Goal: Task Accomplishment & Management: Manage account settings

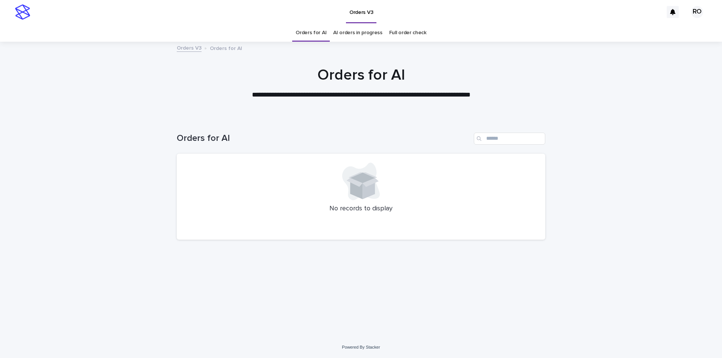
click at [348, 33] on link "AI orders in progress" at bounding box center [357, 33] width 49 height 18
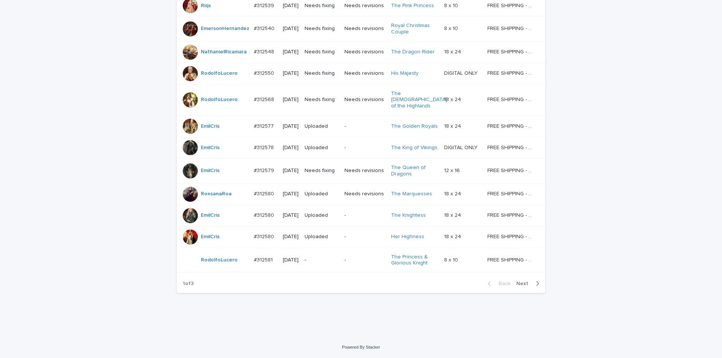
scroll to position [591, 0]
click at [524, 282] on span "Next" at bounding box center [524, 283] width 17 height 5
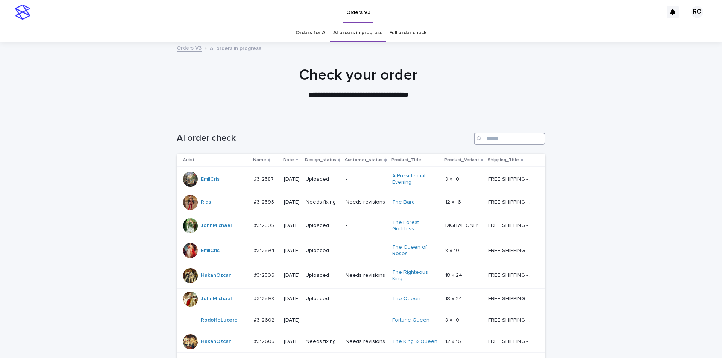
click at [490, 138] on input "Search" at bounding box center [509, 139] width 71 height 12
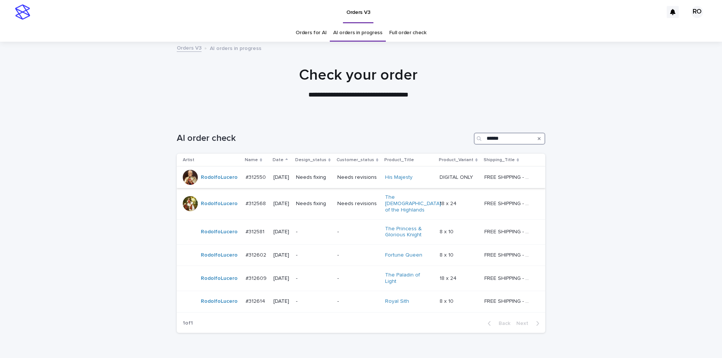
type input "******"
click at [364, 185] on td "Needs revisions" at bounding box center [358, 177] width 48 height 21
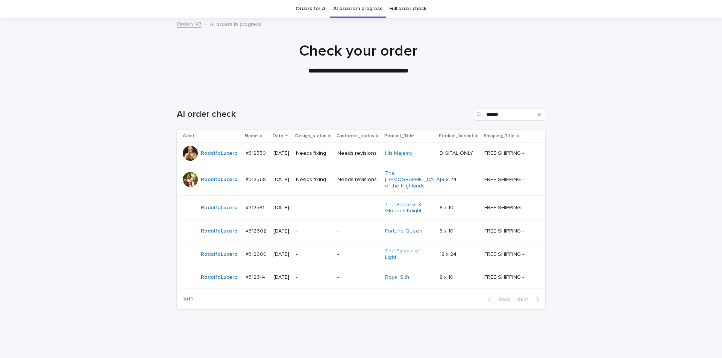
click at [324, 251] on p "-" at bounding box center [313, 254] width 35 height 6
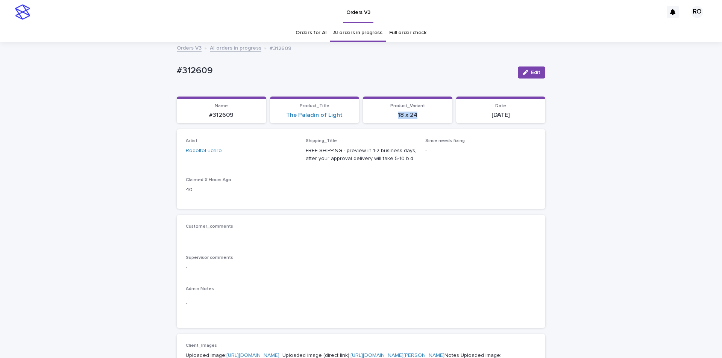
drag, startPoint x: 419, startPoint y: 118, endPoint x: 386, endPoint y: 117, distance: 33.1
click at [388, 118] on p "18 x 24" at bounding box center [407, 115] width 80 height 7
copy p "18 x 24"
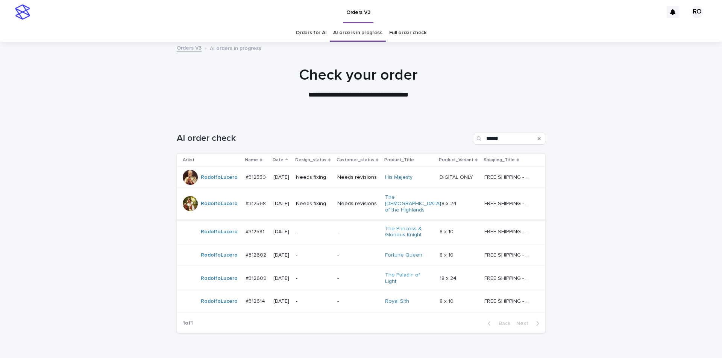
scroll to position [24, 0]
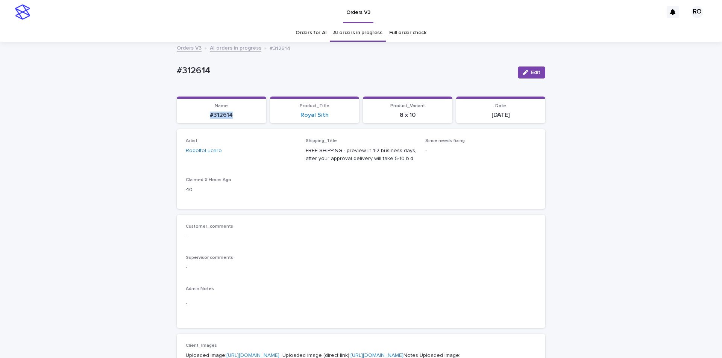
drag, startPoint x: 239, startPoint y: 118, endPoint x: 207, endPoint y: 102, distance: 35.5
click at [203, 115] on p "#312614" at bounding box center [221, 115] width 80 height 7
copy p "#312614"
drag, startPoint x: 332, startPoint y: 117, endPoint x: 280, endPoint y: 96, distance: 55.8
click at [295, 118] on div "Royal Sith" at bounding box center [314, 115] width 80 height 7
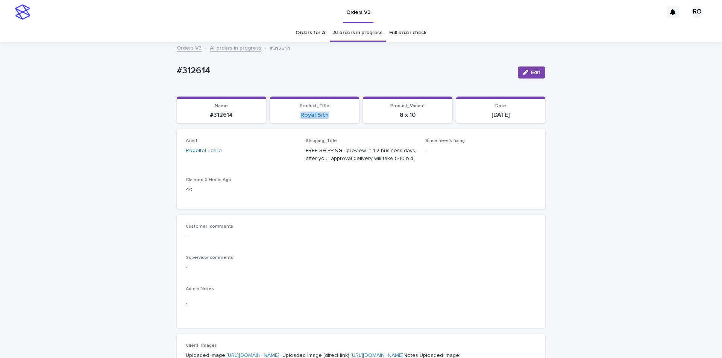
copy link "Royal Sith"
drag, startPoint x: 424, startPoint y: 117, endPoint x: 386, endPoint y: 112, distance: 37.9
click at [392, 116] on p "8 x 10" at bounding box center [407, 115] width 80 height 7
copy p "8 x 10"
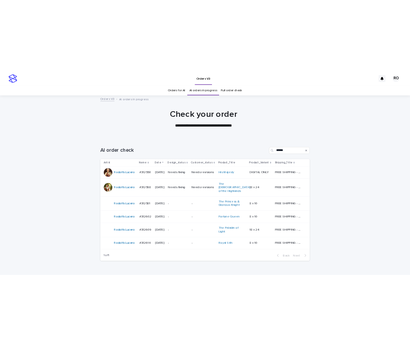
scroll to position [24, 0]
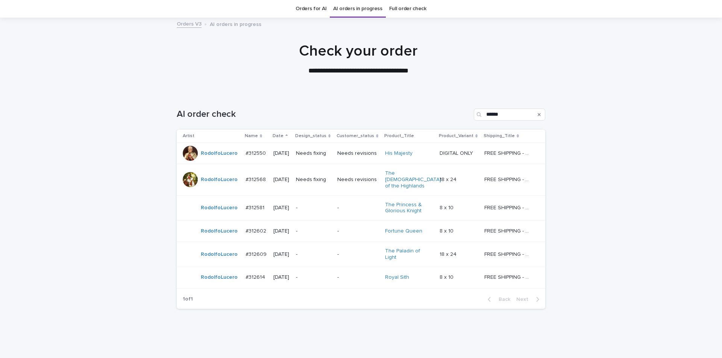
click at [319, 156] on p "Needs fixing" at bounding box center [313, 153] width 35 height 6
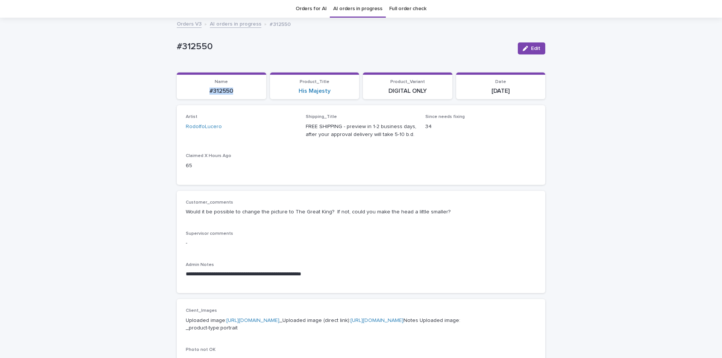
drag, startPoint x: 242, startPoint y: 92, endPoint x: 201, endPoint y: 91, distance: 40.6
click at [203, 92] on p "#312550" at bounding box center [221, 91] width 80 height 7
copy p "#312550"
drag, startPoint x: 230, startPoint y: 50, endPoint x: 170, endPoint y: 52, distance: 59.4
click at [173, 52] on div "**********" at bounding box center [361, 360] width 376 height 685
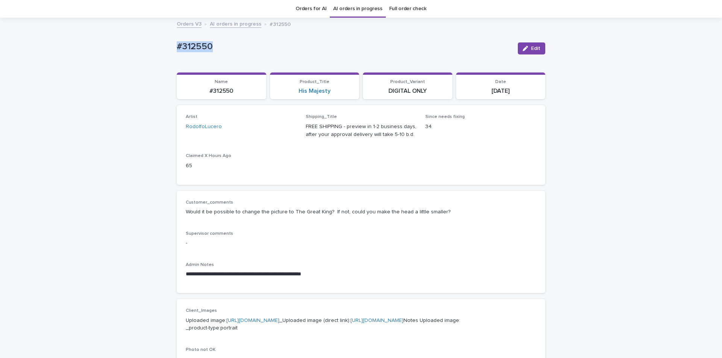
copy p "#312550"
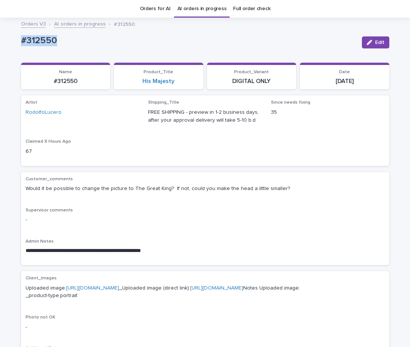
copy p "#312550"
click at [375, 41] on span "Edit" at bounding box center [379, 42] width 9 height 5
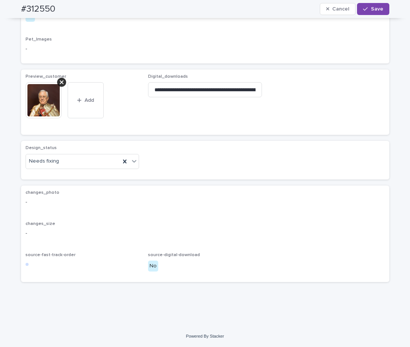
scroll to position [404, 0]
click at [60, 84] on icon at bounding box center [62, 82] width 4 height 4
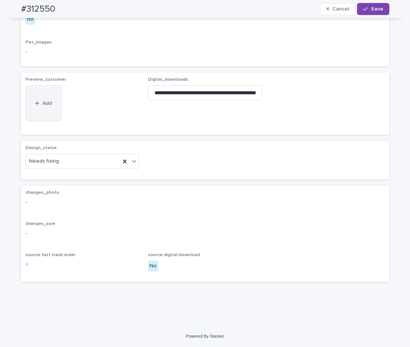
scroll to position [395, 0]
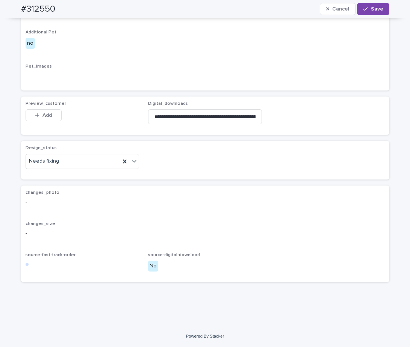
click at [300, 141] on div "Design_status Needs fixing" at bounding box center [205, 160] width 368 height 38
click at [45, 114] on span "Add" at bounding box center [46, 115] width 9 height 5
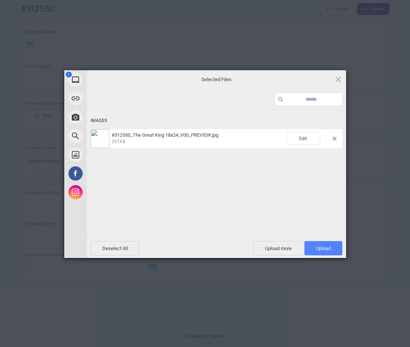
click at [316, 247] on span "Upload 1" at bounding box center [323, 249] width 15 height 6
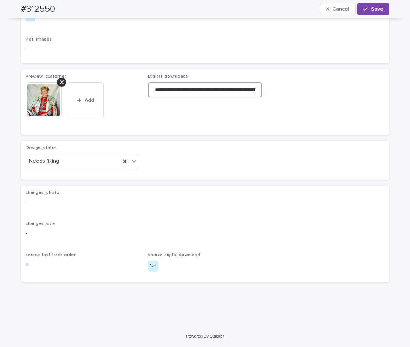
drag, startPoint x: 151, startPoint y: 117, endPoint x: 150, endPoint y: 130, distance: 12.8
click at [151, 97] on input "**********" at bounding box center [205, 89] width 114 height 15
paste input "**********"
type input "**********"
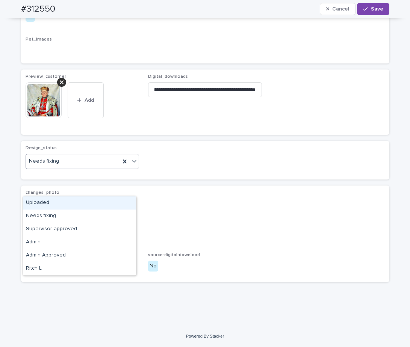
drag, startPoint x: 132, startPoint y: 188, endPoint x: 127, endPoint y: 198, distance: 11.9
click at [132, 165] on icon at bounding box center [134, 161] width 8 height 8
click at [124, 201] on div "Uploaded" at bounding box center [79, 203] width 113 height 13
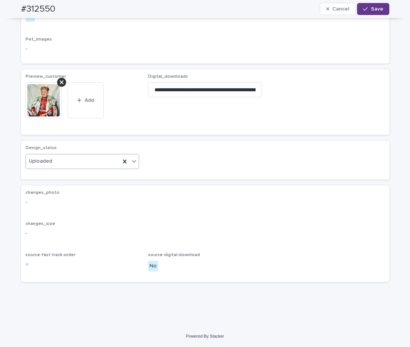
click at [374, 9] on span "Save" at bounding box center [377, 8] width 12 height 5
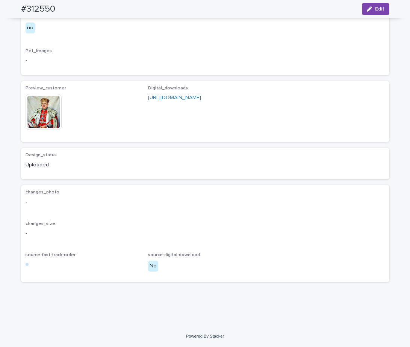
scroll to position [386, 0]
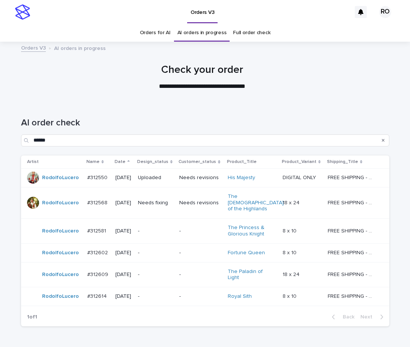
click at [152, 203] on div "Needs fixing" at bounding box center [155, 203] width 35 height 12
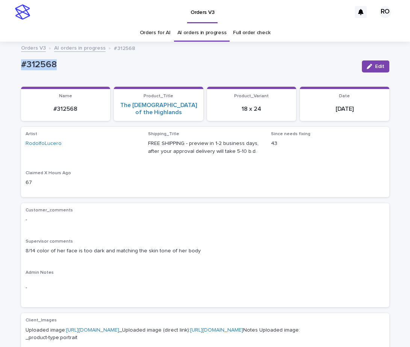
drag, startPoint x: 66, startPoint y: 68, endPoint x: 15, endPoint y: 71, distance: 50.8
copy p "#312568"
drag, startPoint x: 374, startPoint y: 65, endPoint x: 406, endPoint y: 56, distance: 33.4
click at [375, 64] on span "Edit" at bounding box center [379, 66] width 9 height 5
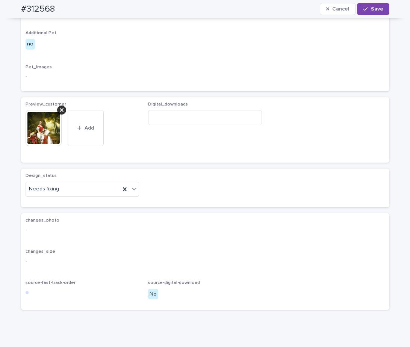
scroll to position [391, 0]
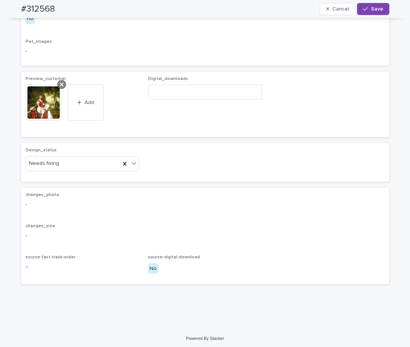
click at [60, 88] on icon at bounding box center [62, 85] width 4 height 6
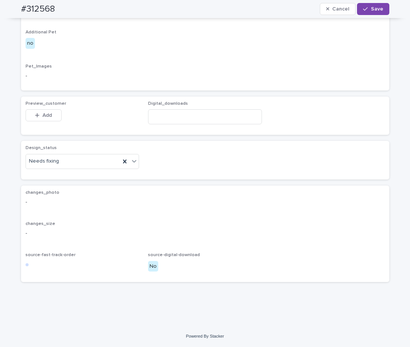
click at [229, 69] on p "Pet_Images" at bounding box center [205, 66] width 359 height 5
click at [54, 121] on button "Add" at bounding box center [44, 115] width 36 height 12
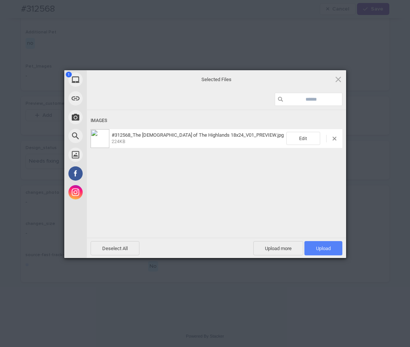
click at [324, 246] on span "Upload 1" at bounding box center [323, 249] width 15 height 6
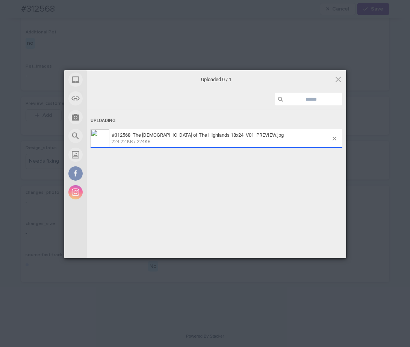
scroll to position [404, 0]
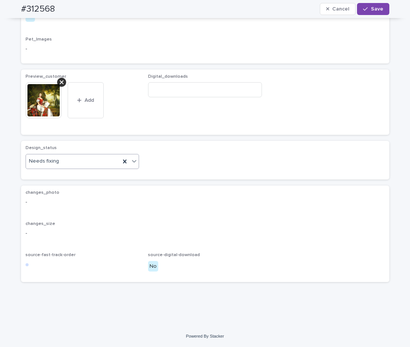
click at [112, 168] on div "Needs fixing" at bounding box center [73, 161] width 95 height 12
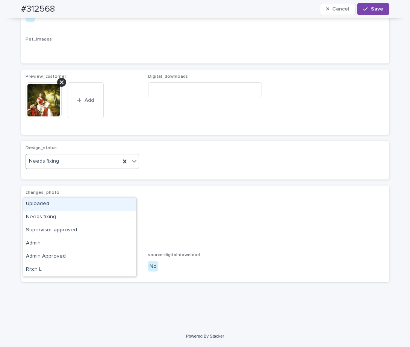
click at [107, 204] on div "Uploaded" at bounding box center [79, 204] width 113 height 13
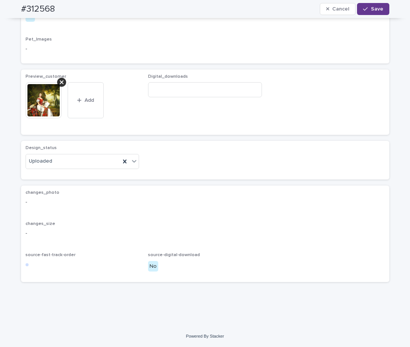
click at [376, 10] on span "Save" at bounding box center [377, 8] width 12 height 5
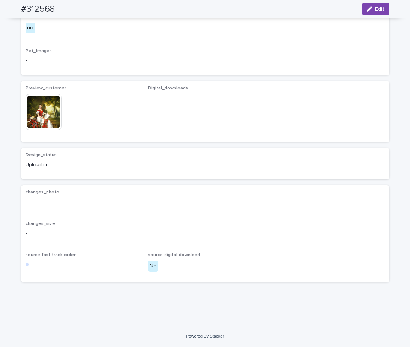
scroll to position [395, 0]
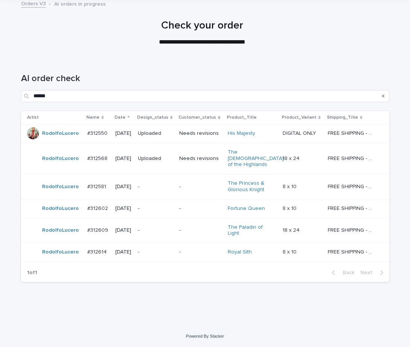
scroll to position [24, 0]
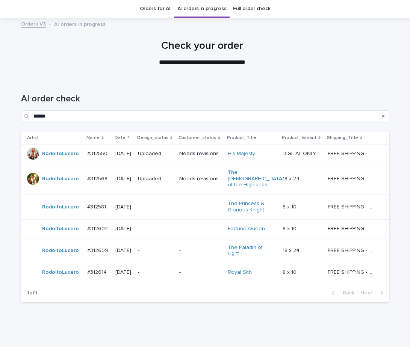
click at [167, 204] on p "-" at bounding box center [155, 207] width 35 height 6
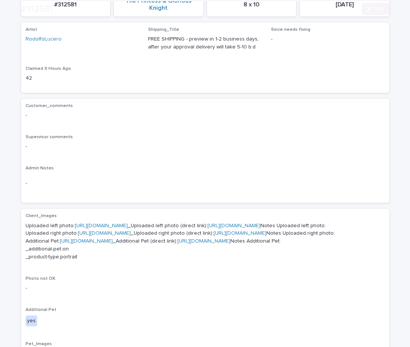
scroll to position [148, 0]
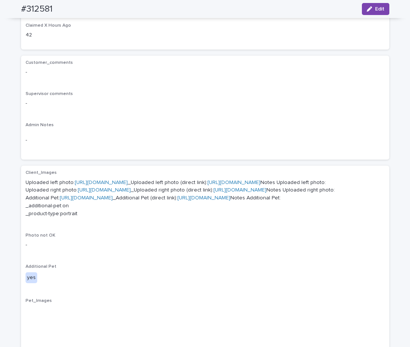
click at [128, 181] on link "[URL][DOMAIN_NAME]" at bounding box center [101, 182] width 53 height 5
drag, startPoint x: 61, startPoint y: 9, endPoint x: 0, endPoint y: 14, distance: 60.7
click at [13, 16] on div "#312581 Edit" at bounding box center [205, 9] width 404 height 18
copy h2 "#312581"
click at [231, 79] on div "Customer_comments -" at bounding box center [205, 71] width 359 height 22
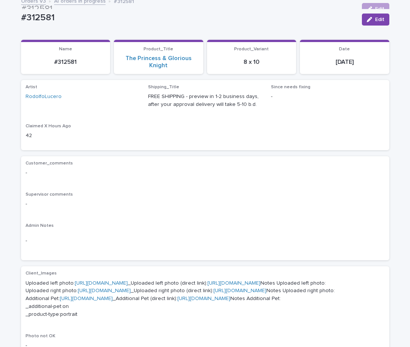
scroll to position [42, 0]
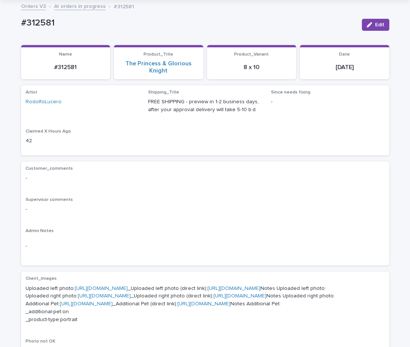
click at [216, 173] on div "Customer_comments -" at bounding box center [205, 177] width 359 height 22
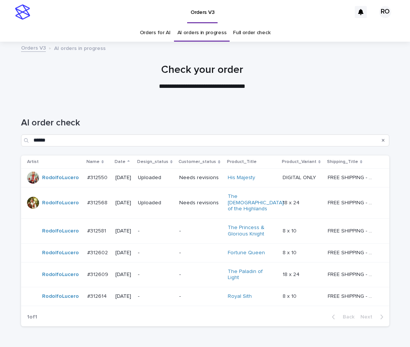
click at [56, 91] on p "**********" at bounding box center [202, 86] width 301 height 9
click at [176, 265] on td "-" at bounding box center [155, 274] width 41 height 25
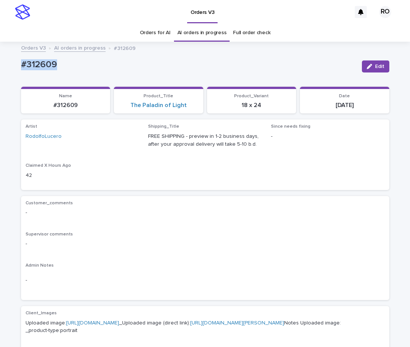
drag, startPoint x: 69, startPoint y: 61, endPoint x: 15, endPoint y: 63, distance: 53.8
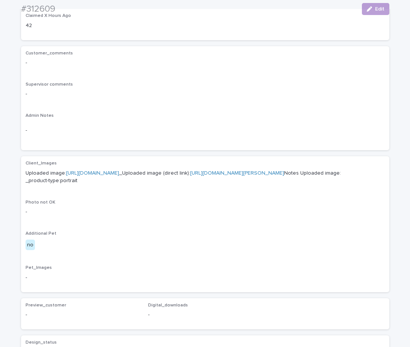
scroll to position [166, 0]
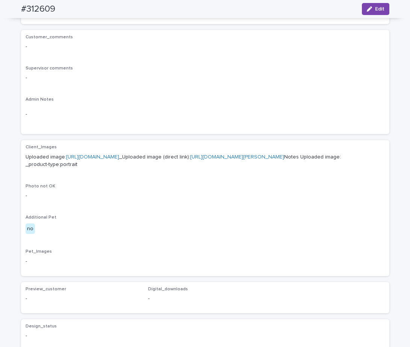
click at [119, 159] on link "[URL][DOMAIN_NAME]" at bounding box center [92, 156] width 53 height 5
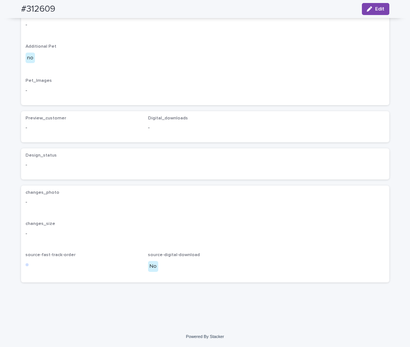
scroll to position [376, 0]
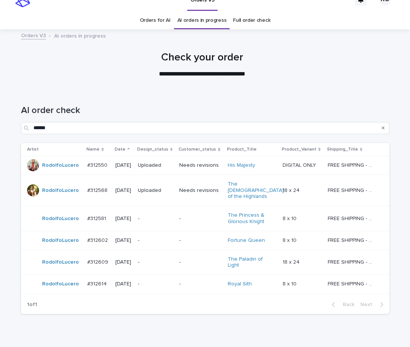
scroll to position [32, 0]
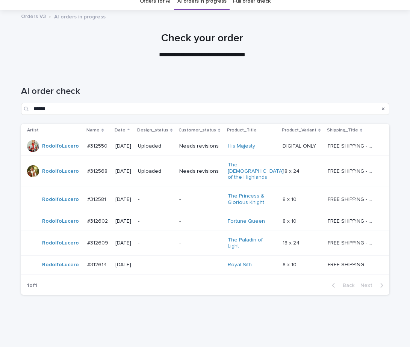
click at [182, 256] on td "-" at bounding box center [200, 265] width 48 height 19
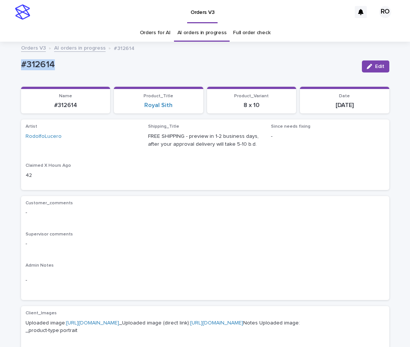
drag, startPoint x: 69, startPoint y: 66, endPoint x: 12, endPoint y: 71, distance: 57.0
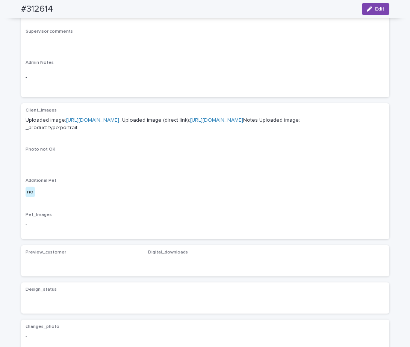
scroll to position [200, 0]
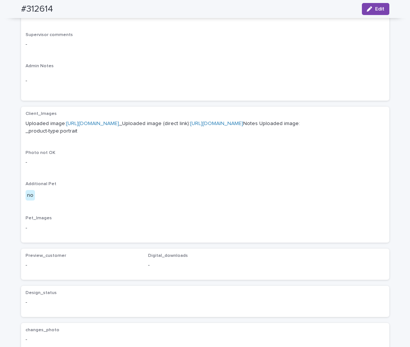
click at [119, 121] on link "[URL][DOMAIN_NAME]" at bounding box center [92, 123] width 53 height 5
